Goal: Find specific page/section: Find specific page/section

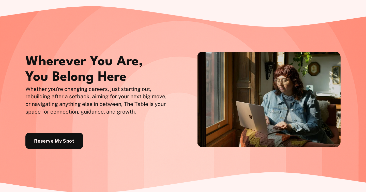
scroll to position [599, 0]
